Goal: Task Accomplishment & Management: Manage account settings

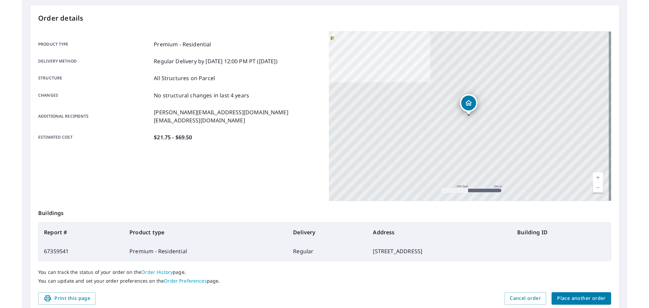
scroll to position [56, 0]
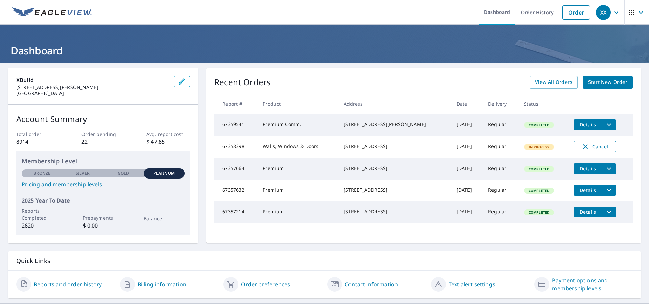
click at [591, 151] on span "Cancel" at bounding box center [595, 147] width 28 height 8
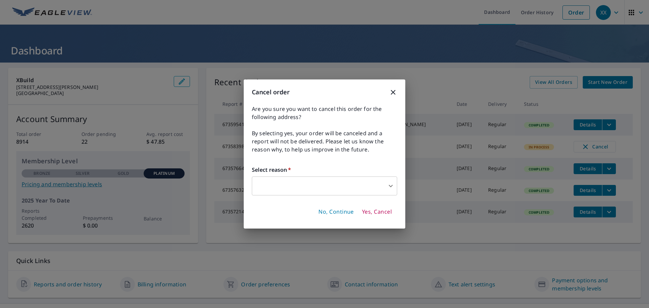
click at [295, 190] on body "XX XX Dashboard Order History Order XX Dashboard XBuild 325 Berry St Apt 405 Sa…" at bounding box center [324, 154] width 649 height 308
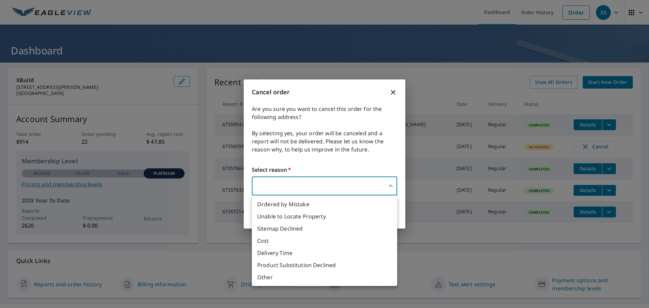
click at [298, 203] on li "Ordered by Mistake" at bounding box center [324, 204] width 145 height 12
type input "30"
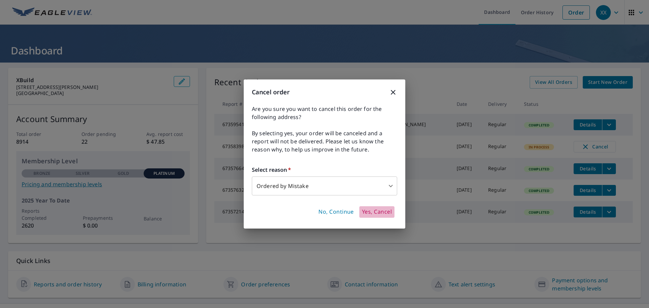
click at [368, 212] on span "Yes, Cancel" at bounding box center [377, 211] width 30 height 7
